Goal: Book appointment/travel/reservation

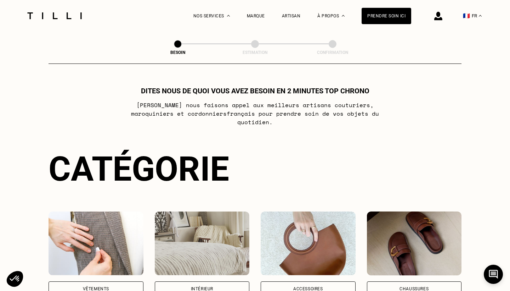
scroll to position [106, 0]
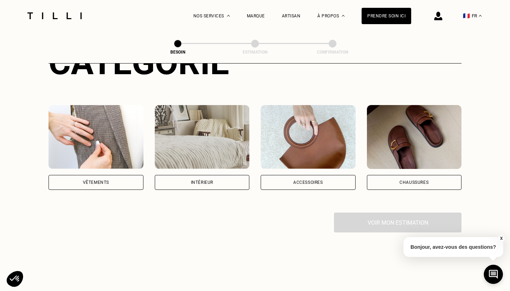
click at [285, 175] on div "Accessoires" at bounding box center [308, 182] width 95 height 15
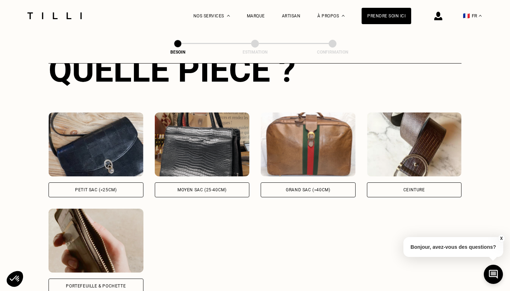
scroll to position [291, 0]
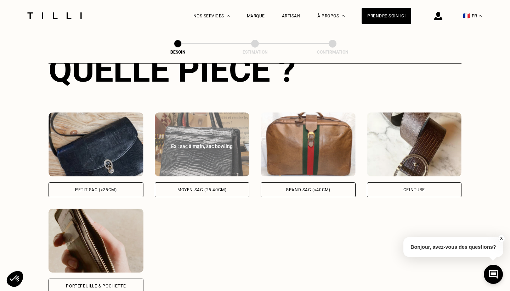
click at [176, 184] on div "Moyen sac (25-40cm)" at bounding box center [202, 189] width 95 height 15
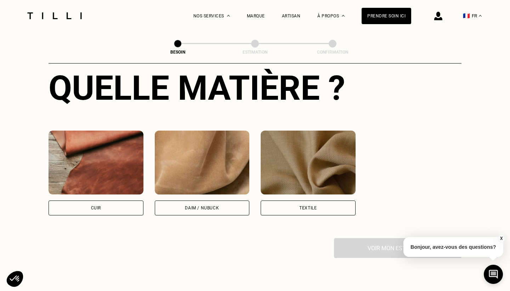
scroll to position [563, 0]
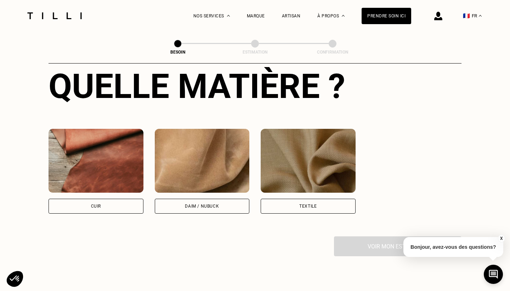
click at [283, 199] on div "Textile" at bounding box center [308, 205] width 95 height 15
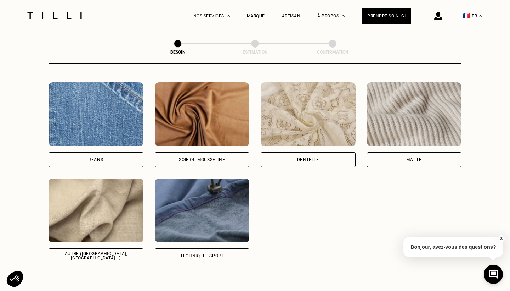
scroll to position [805, 0]
click at [219, 253] on div "Technique - Sport" at bounding box center [201, 255] width 43 height 4
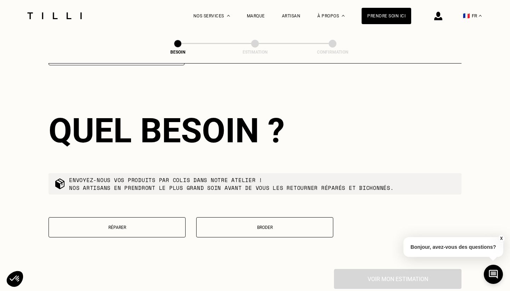
scroll to position [1143, 0]
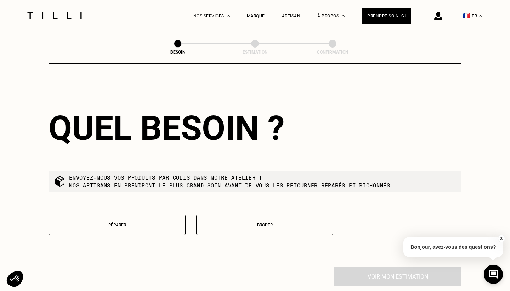
select select "FR"
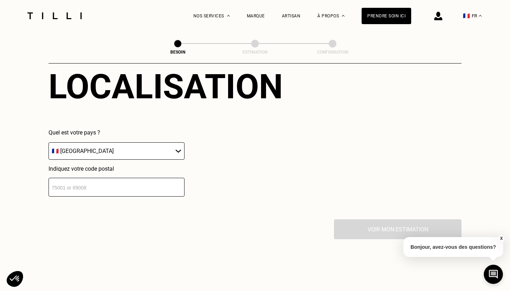
scroll to position [1041, 0]
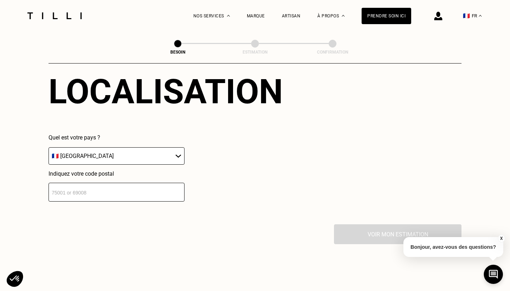
click at [146, 182] on input "number" at bounding box center [117, 191] width 136 height 19
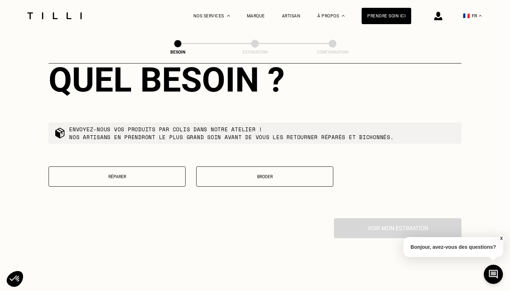
scroll to position [1229, 0]
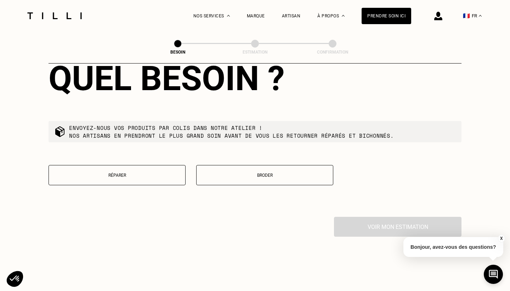
type input "75020"
click at [167, 171] on button "Réparer" at bounding box center [117, 175] width 137 height 20
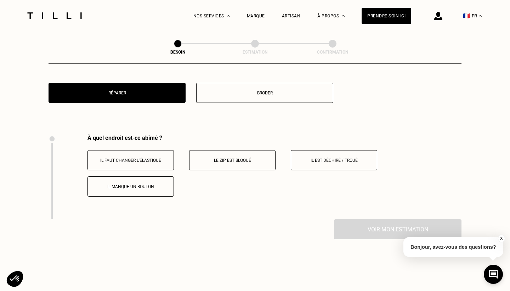
scroll to position [1312, 0]
click at [148, 157] on button "Il faut changer l’élastique" at bounding box center [131, 160] width 86 height 20
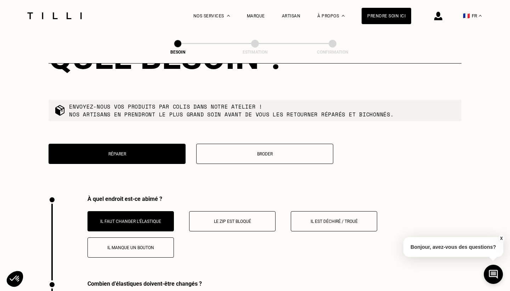
scroll to position [1252, 0]
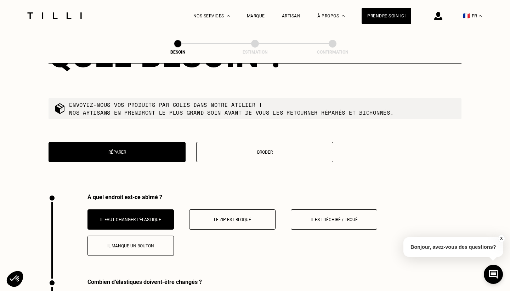
click at [165, 217] on p "Il faut changer l’élastique" at bounding box center [130, 219] width 79 height 5
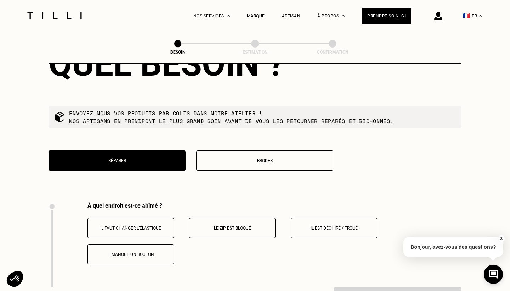
click at [228, 158] on p "Broder" at bounding box center [264, 160] width 129 height 5
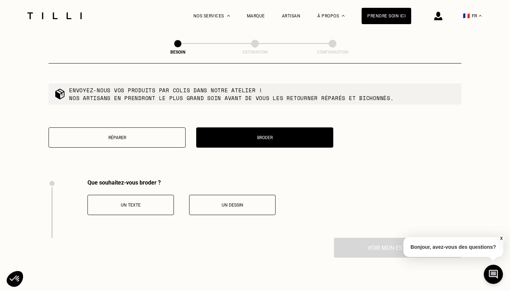
click at [162, 135] on p "Réparer" at bounding box center [116, 137] width 129 height 5
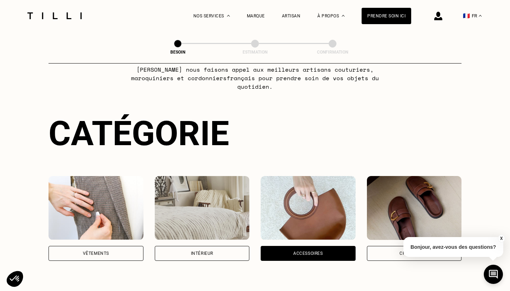
scroll to position [22, 0]
